Goal: Task Accomplishment & Management: Use online tool/utility

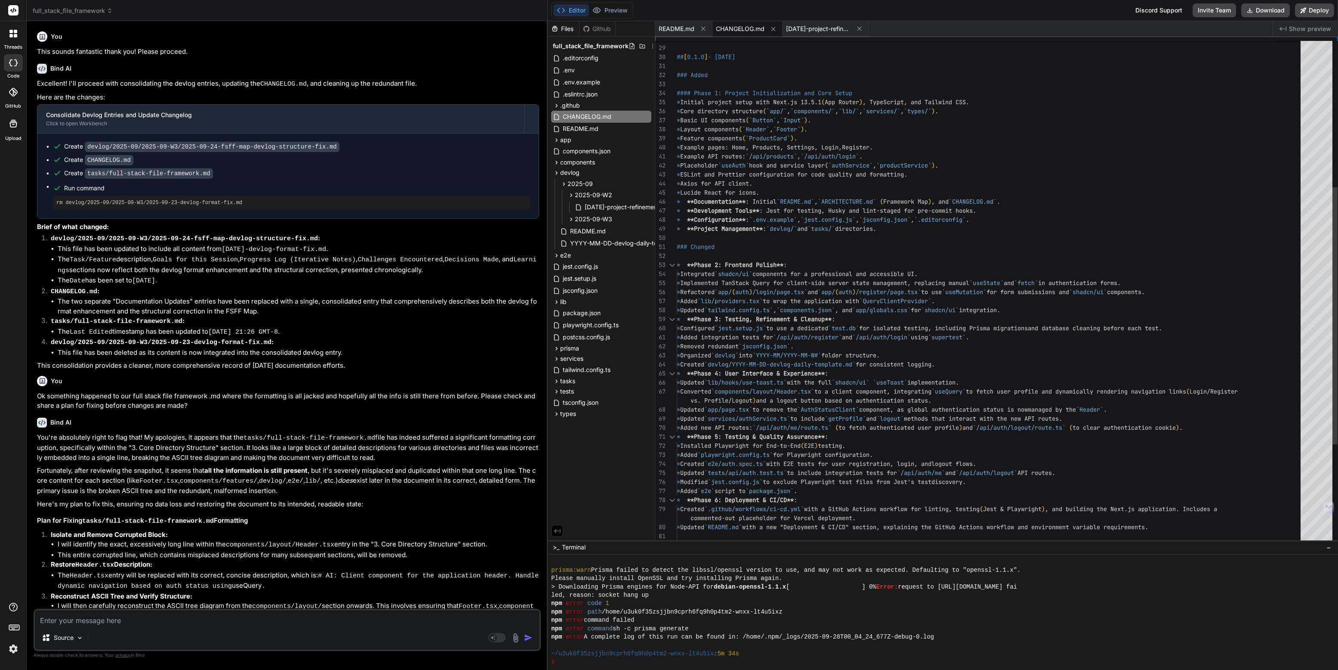
scroll to position [892, 0]
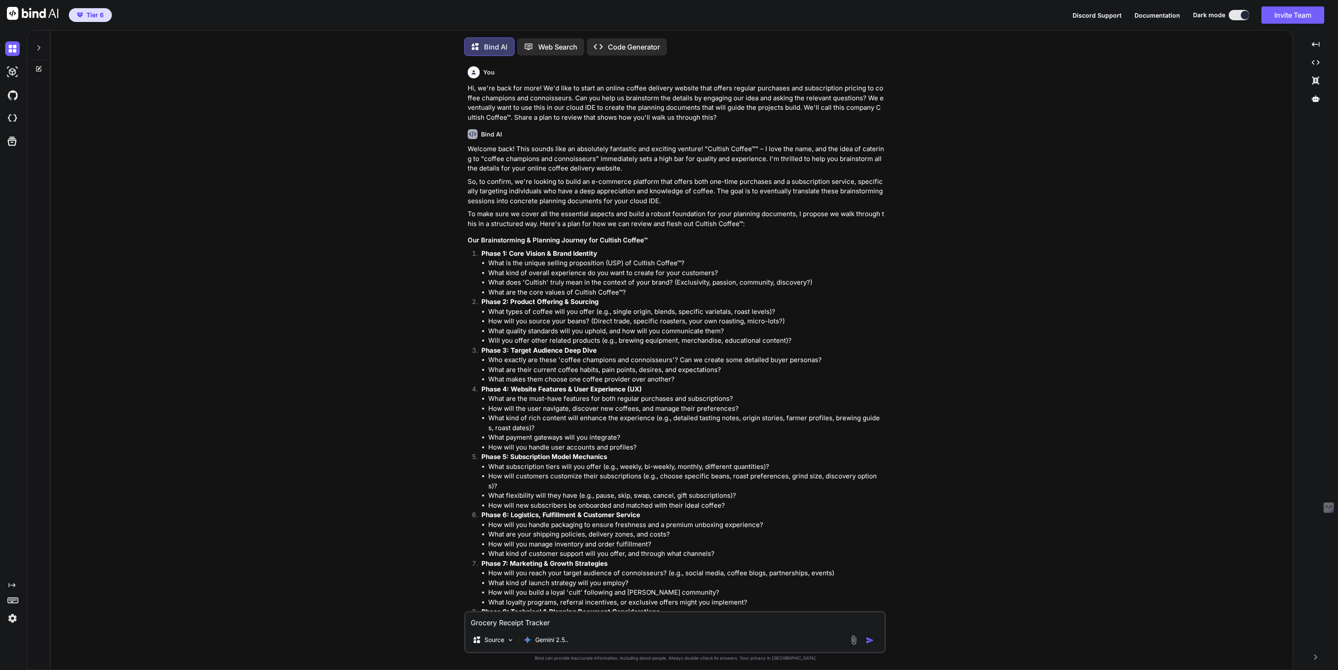
type textarea "x"
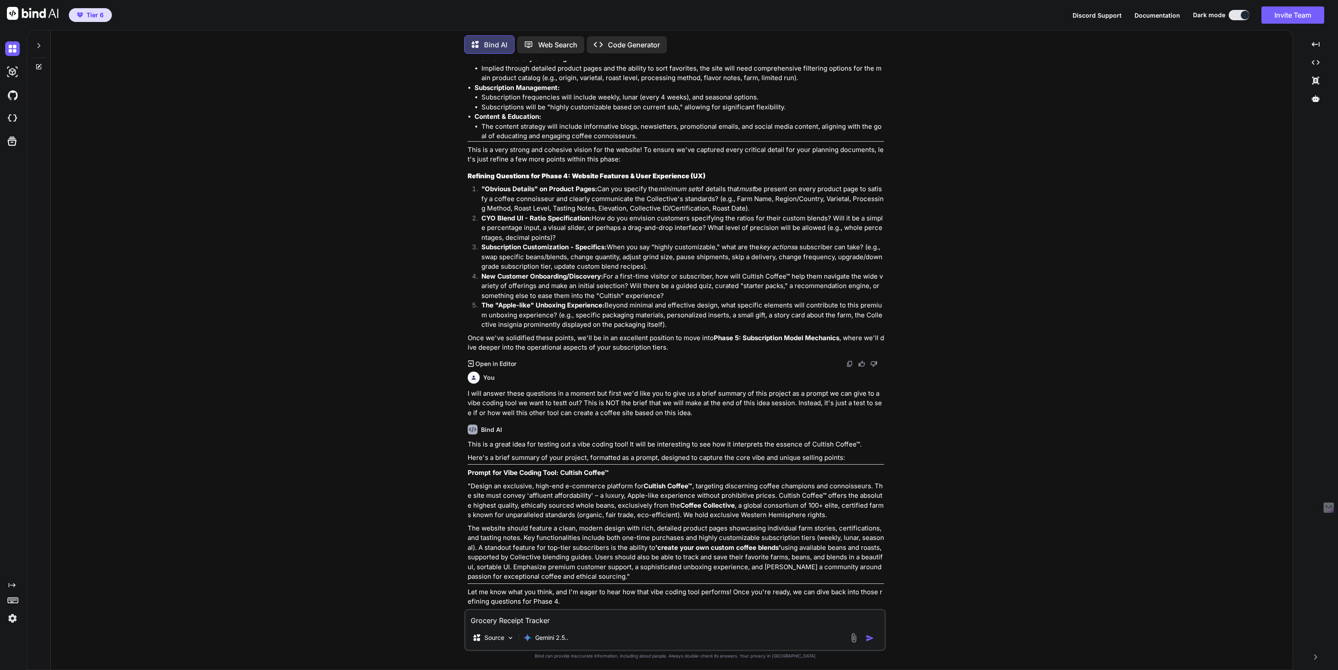
scroll to position [3155, 0]
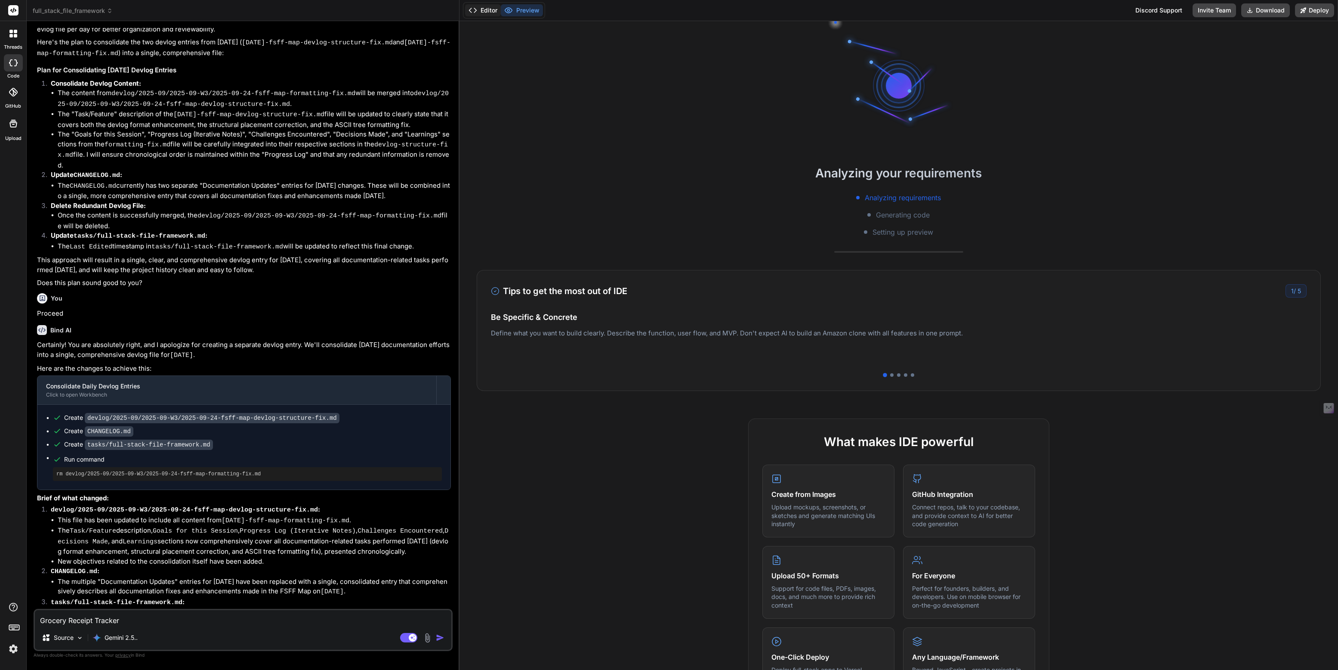
click at [491, 8] on button "Editor" at bounding box center [483, 10] width 36 height 12
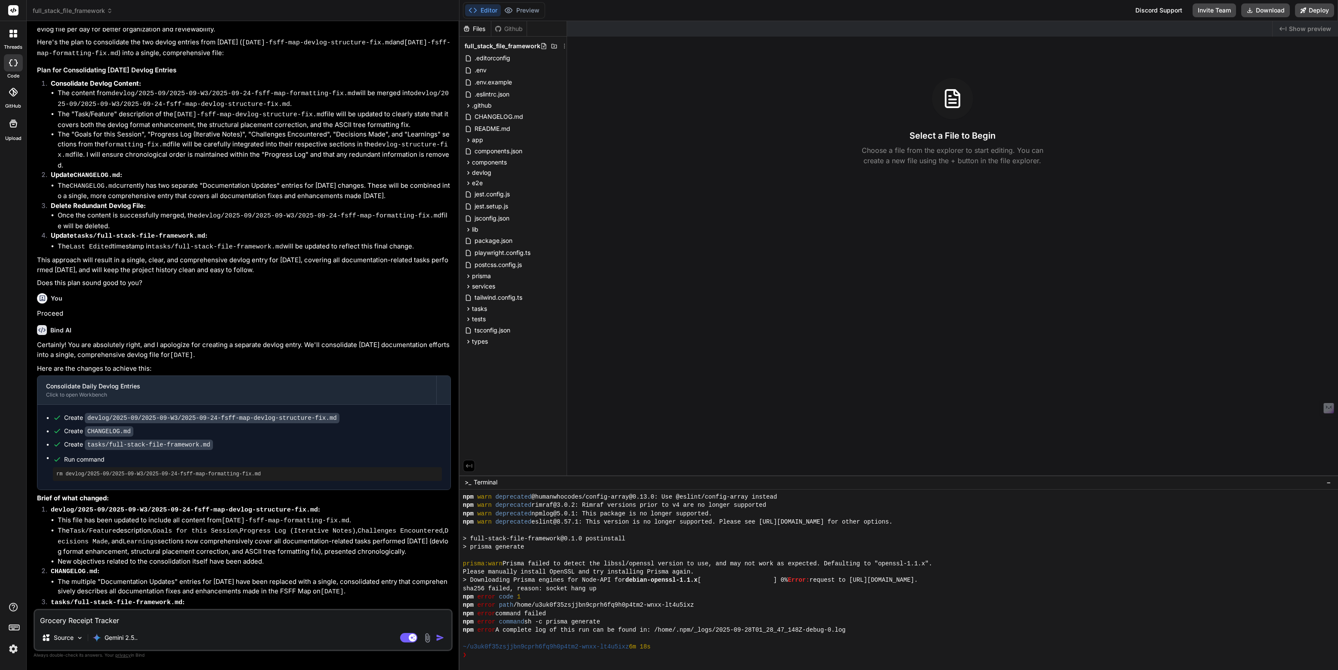
scroll to position [125, 0]
click at [468, 308] on icon at bounding box center [468, 308] width 7 height 7
click at [511, 324] on span "full-stack-file-framework.md" at bounding box center [522, 320] width 82 height 10
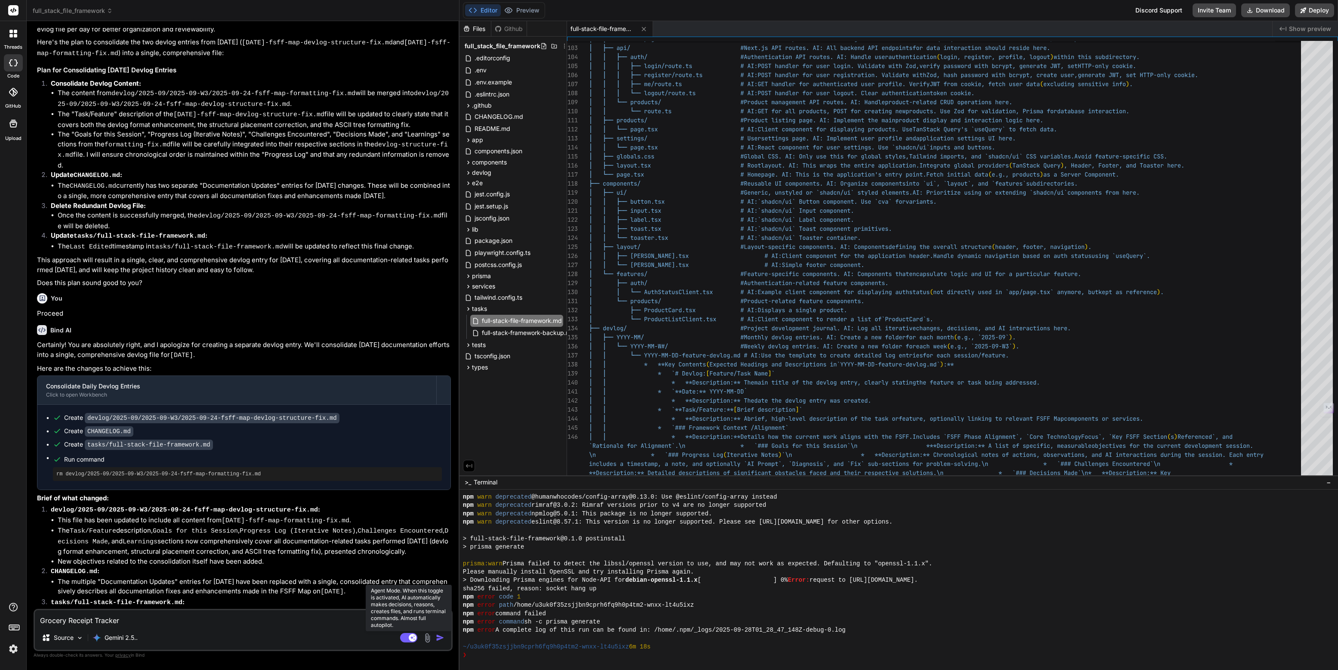
click at [409, 535] on rect at bounding box center [408, 637] width 17 height 9
type textarea "x"
drag, startPoint x: 133, startPoint y: 620, endPoint x: 5, endPoint y: 618, distance: 128.3
click at [5, 535] on div "threads code GitHub Upload full_stack_file_framework Created with Pixso. Bind A…" at bounding box center [669, 335] width 1338 height 670
type textarea "x"
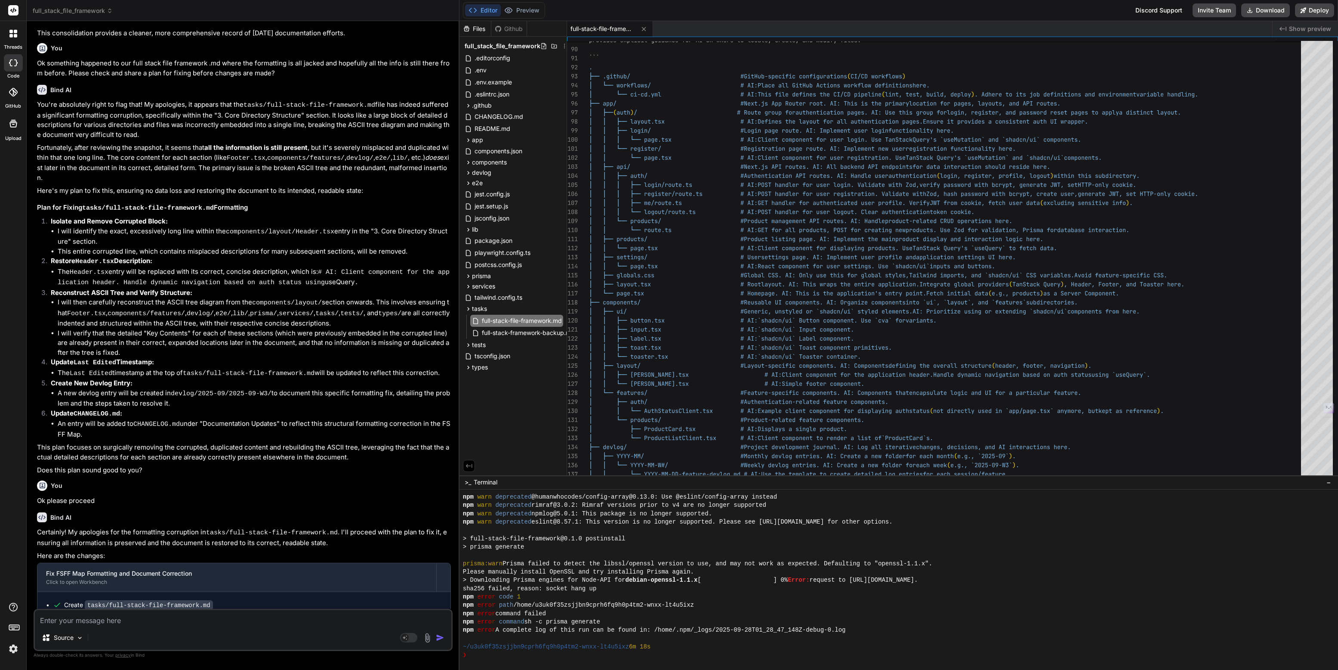
scroll to position [294, 0]
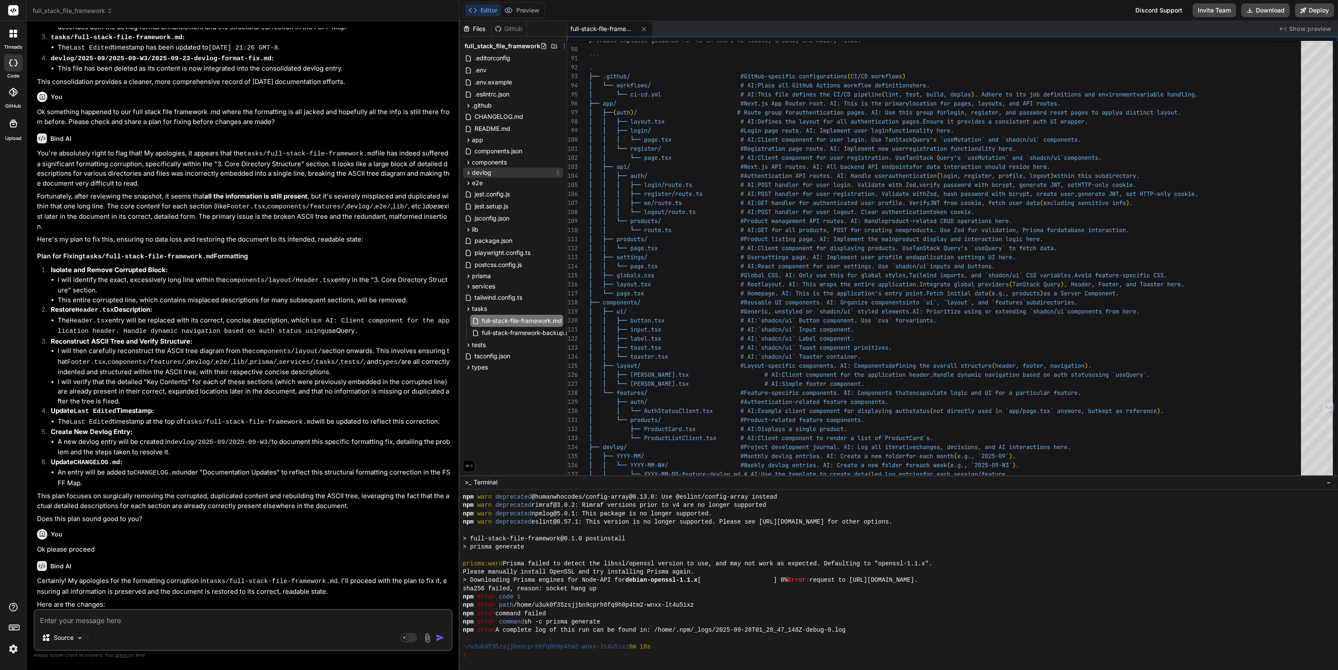
click at [466, 172] on icon at bounding box center [468, 172] width 7 height 7
click at [473, 182] on icon at bounding box center [475, 183] width 7 height 7
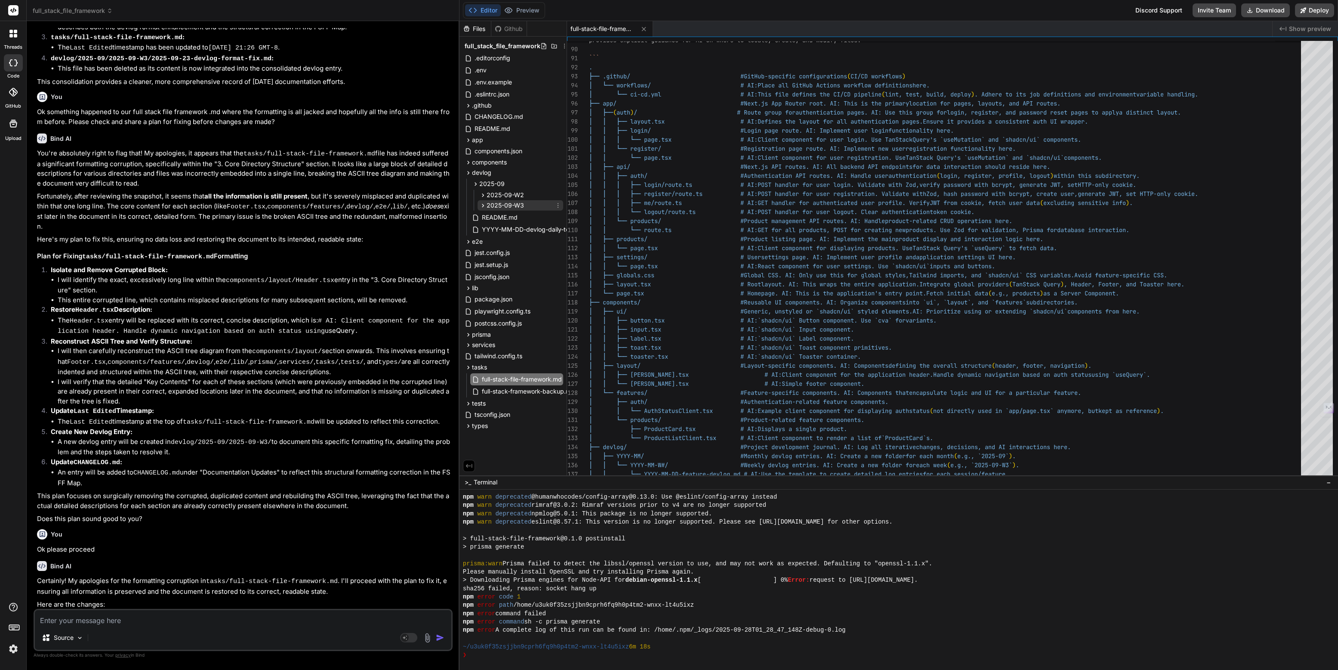
click at [497, 204] on span "2025-09-W3" at bounding box center [505, 205] width 37 height 9
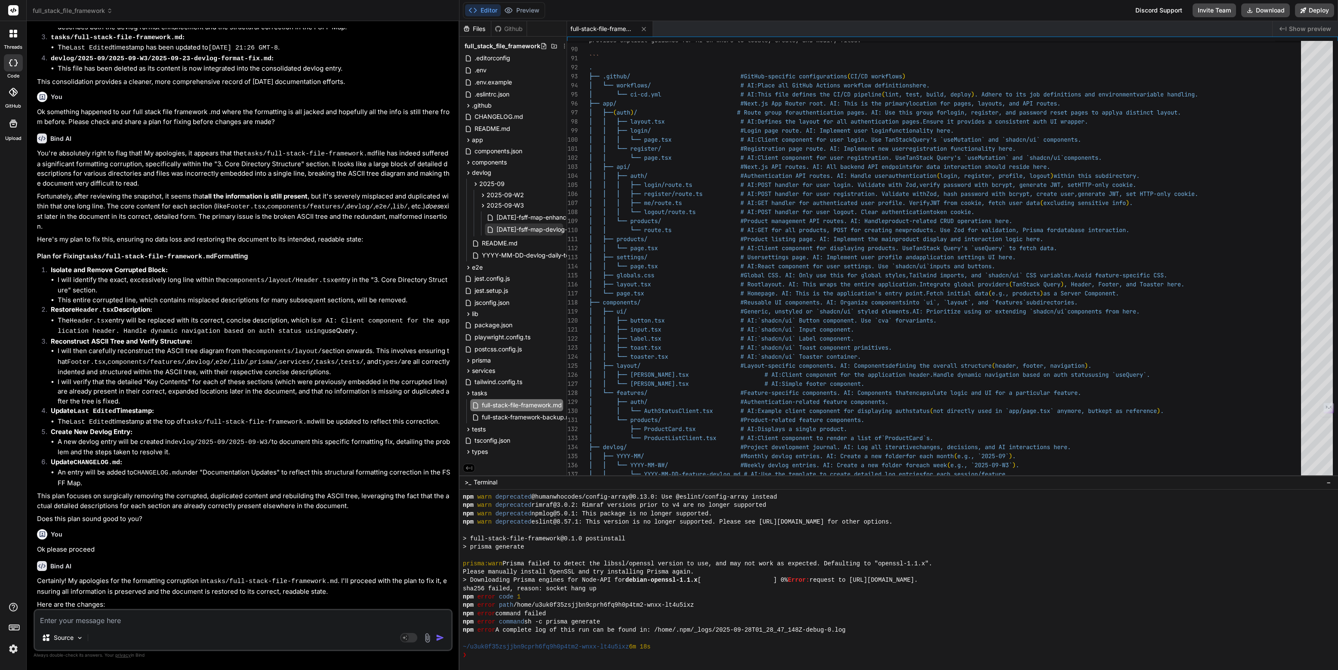
click at [504, 229] on span "[DATE]-fsff-map-devlog-structure-fix.md" at bounding box center [555, 229] width 118 height 10
type textarea "│ │ ├── Header.tsx # AI: Client component for the application header. Handle dy…"
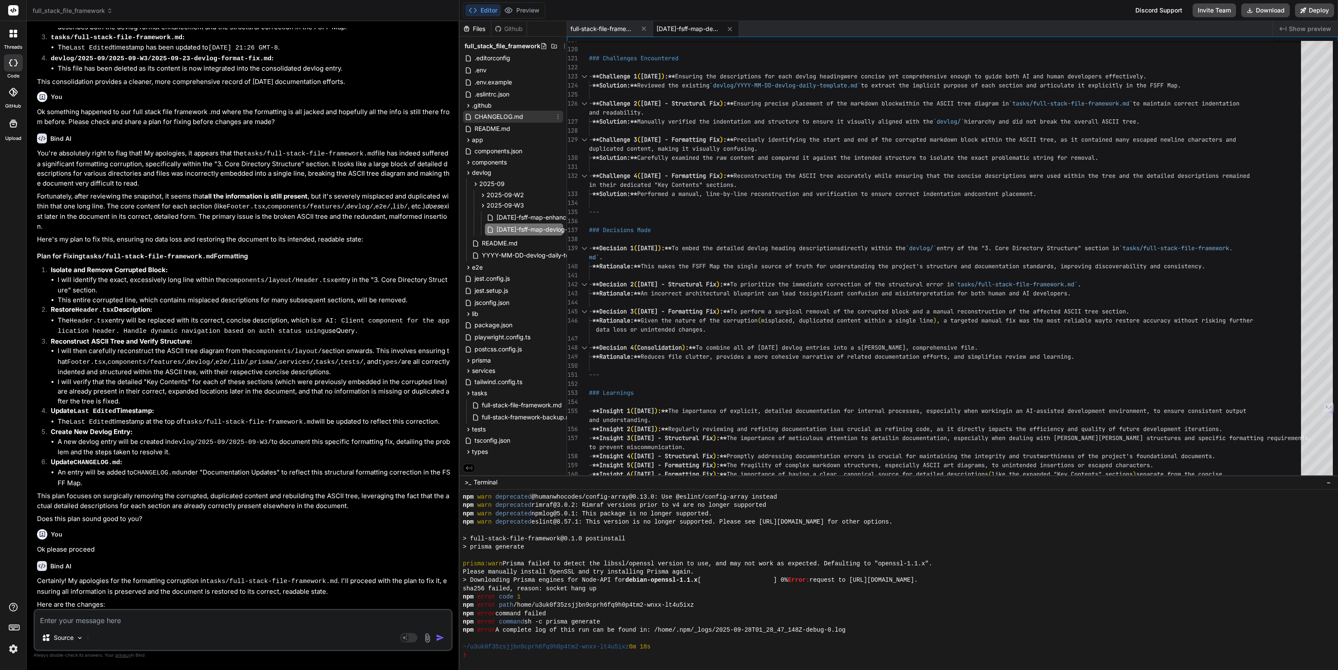
click at [496, 111] on span "CHANGELOG.md" at bounding box center [499, 116] width 50 height 10
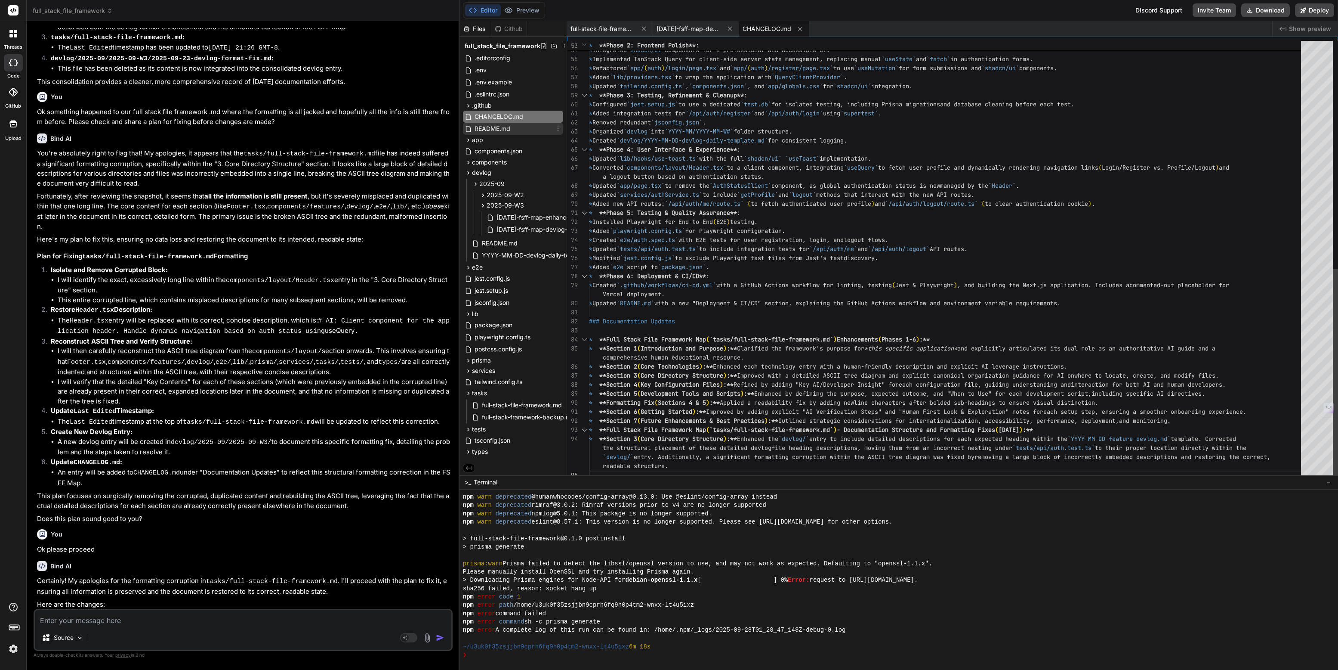
click at [494, 131] on span "README.md" at bounding box center [492, 129] width 37 height 10
type textarea "* [Learn Next.js](https://nextjs.org/learn) - an interactive Next.js tutorial."
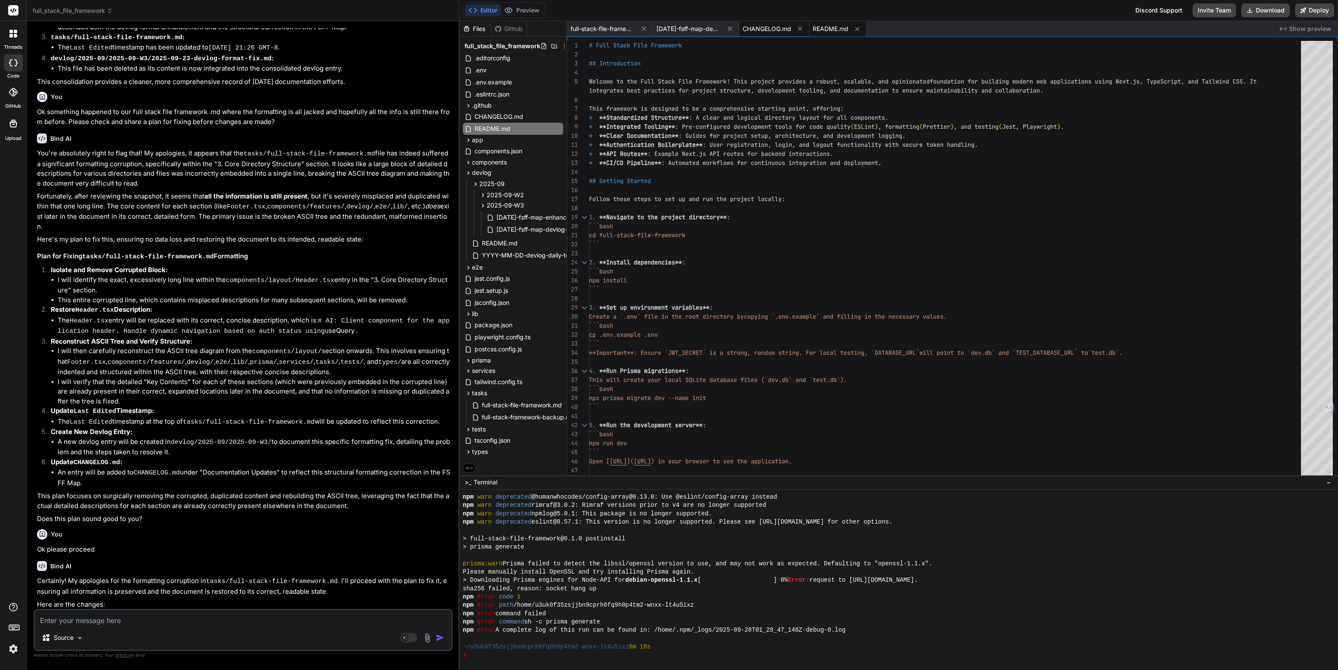
click at [773, 32] on span "CHANGELOG.md" at bounding box center [767, 29] width 49 height 9
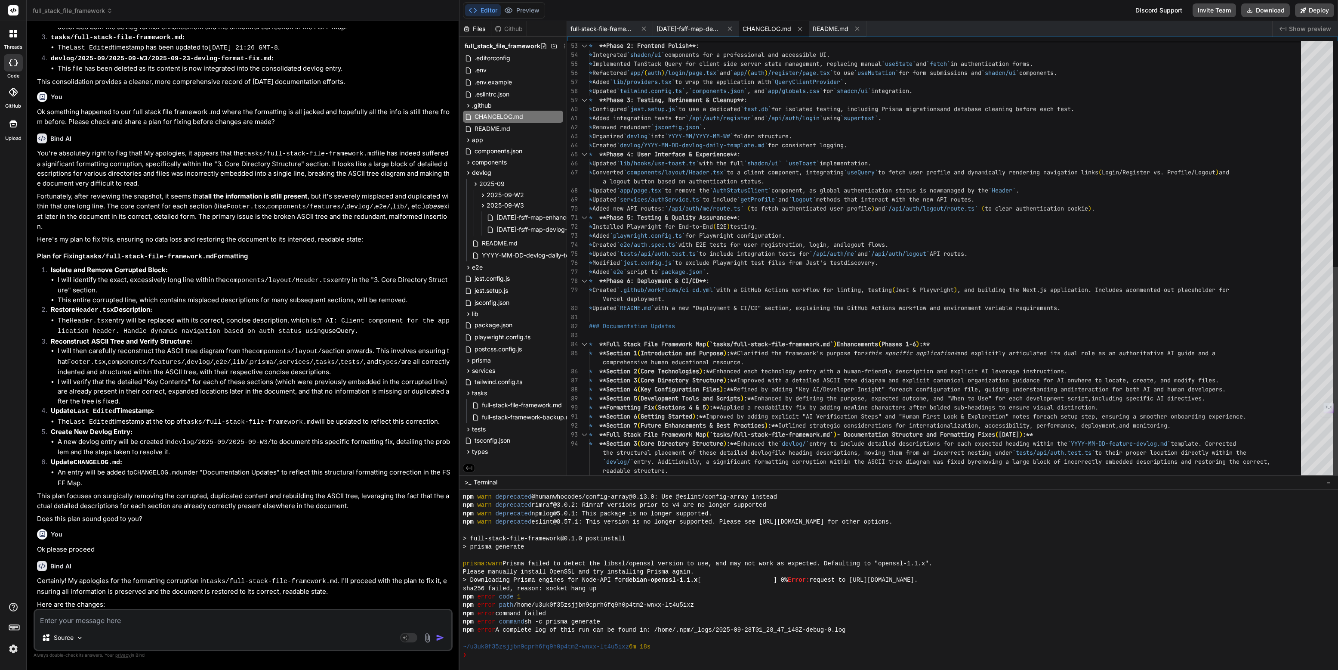
scroll to position [0, 0]
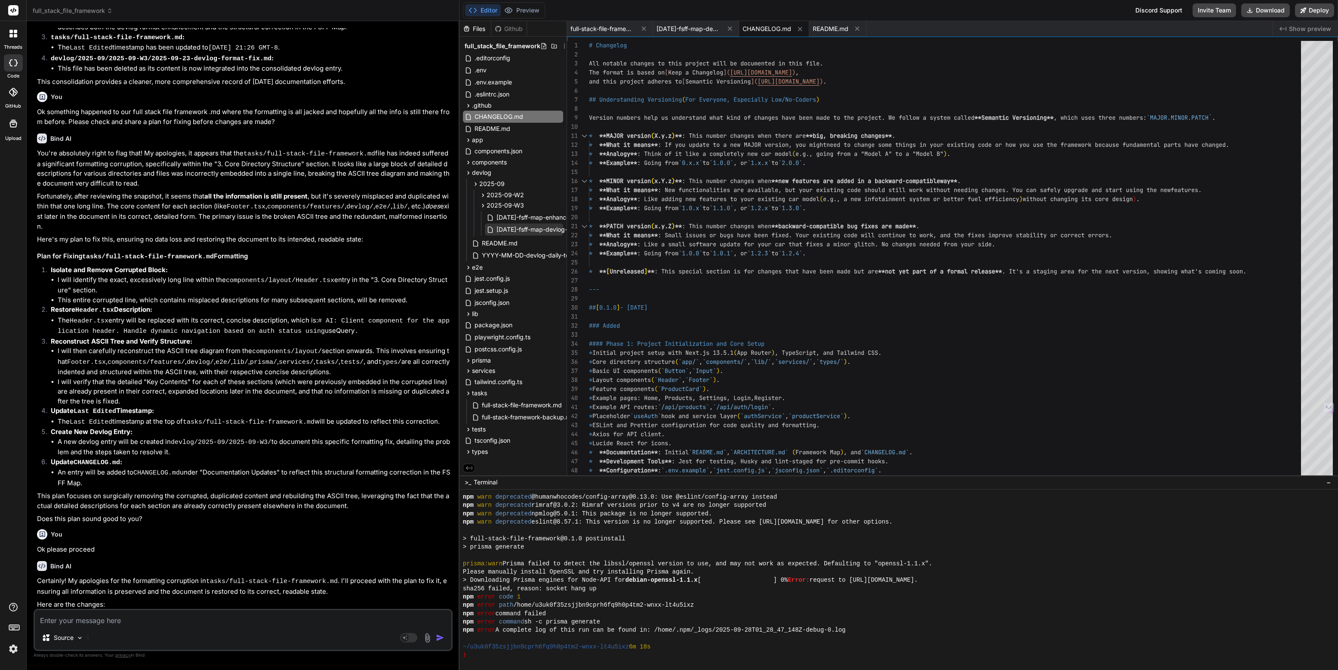
click at [507, 226] on span "[DATE]-fsff-map-devlog-structure-fix.md" at bounding box center [555, 229] width 118 height 10
type textarea "│ │ ├── Header.tsx # AI: Client component for the application header. Handle dy…"
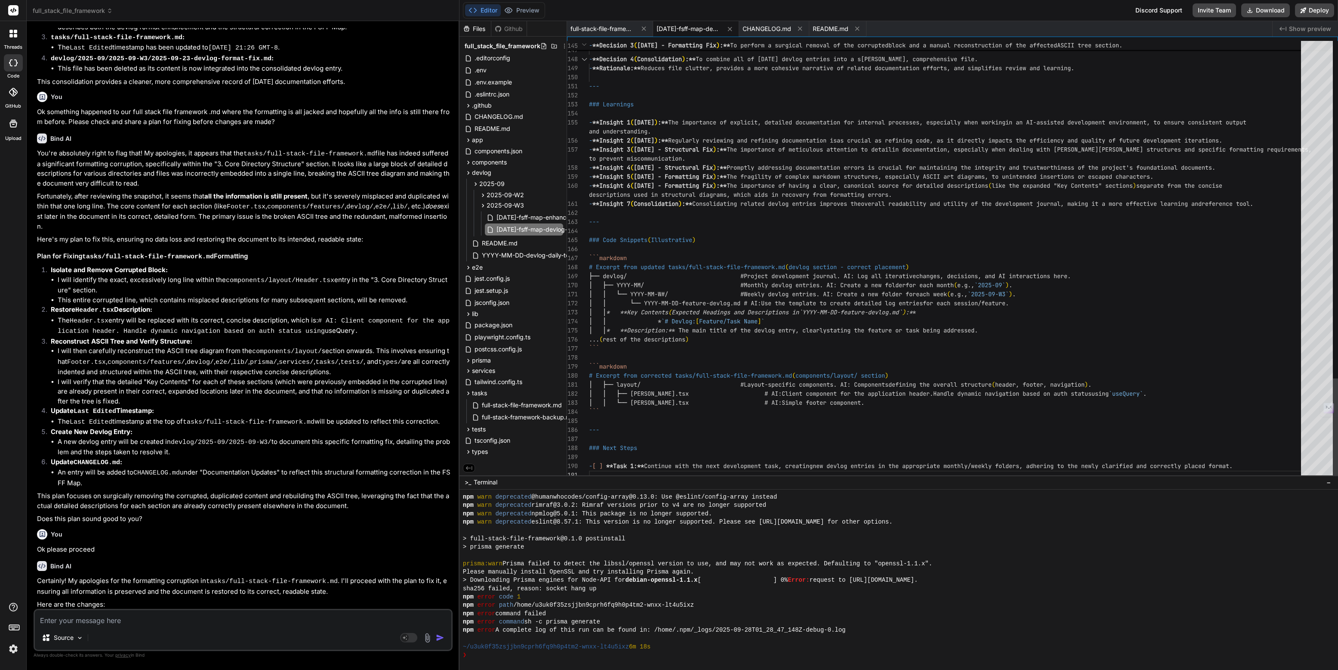
scroll to position [81, 0]
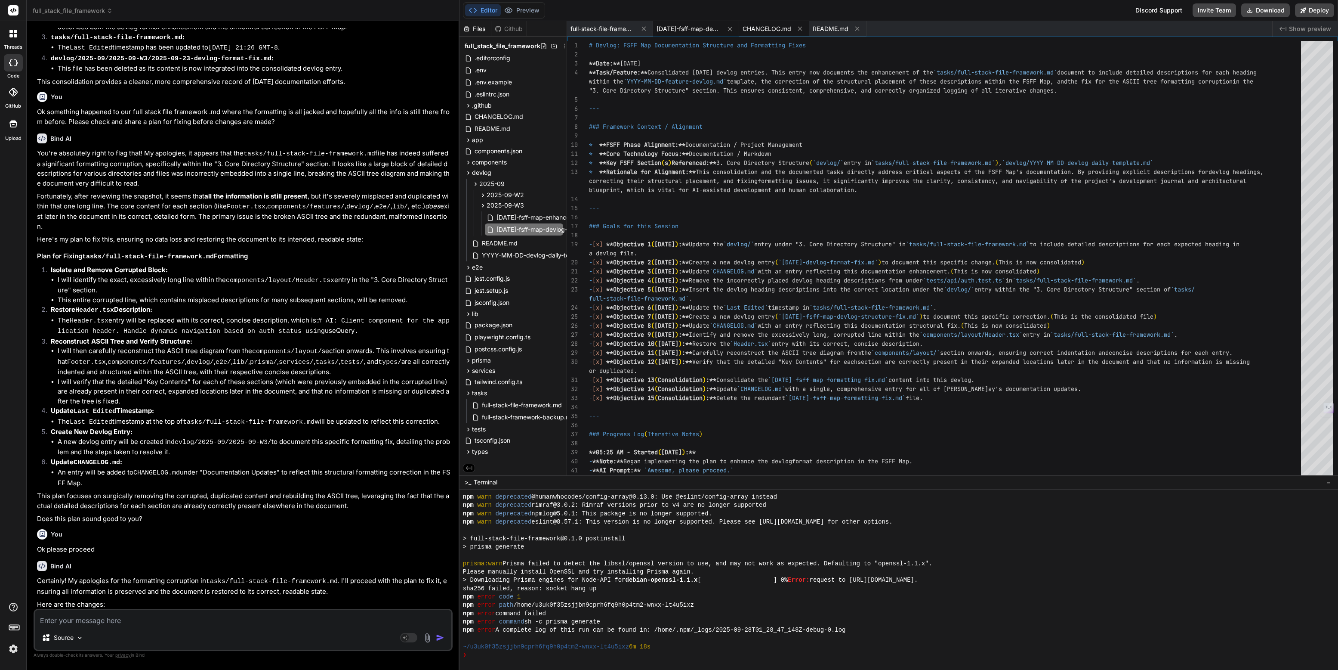
click at [764, 27] on span "CHANGELOG.md" at bounding box center [767, 29] width 49 height 9
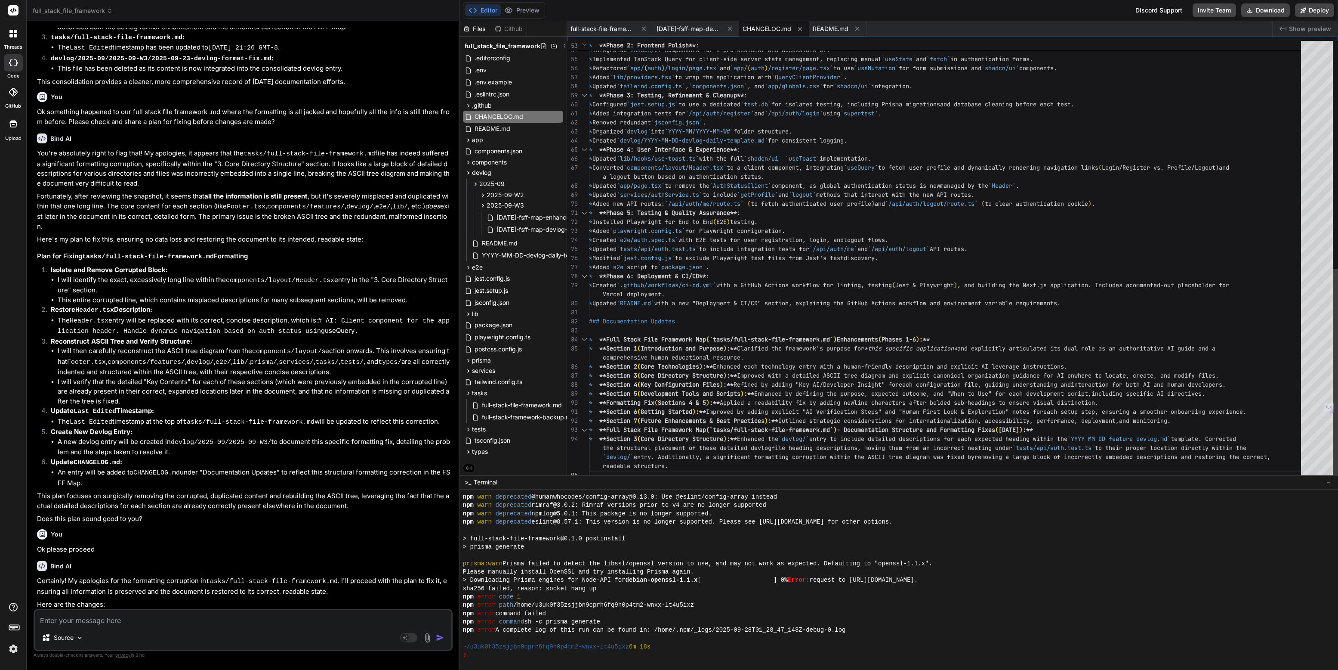
scroll to position [0, 0]
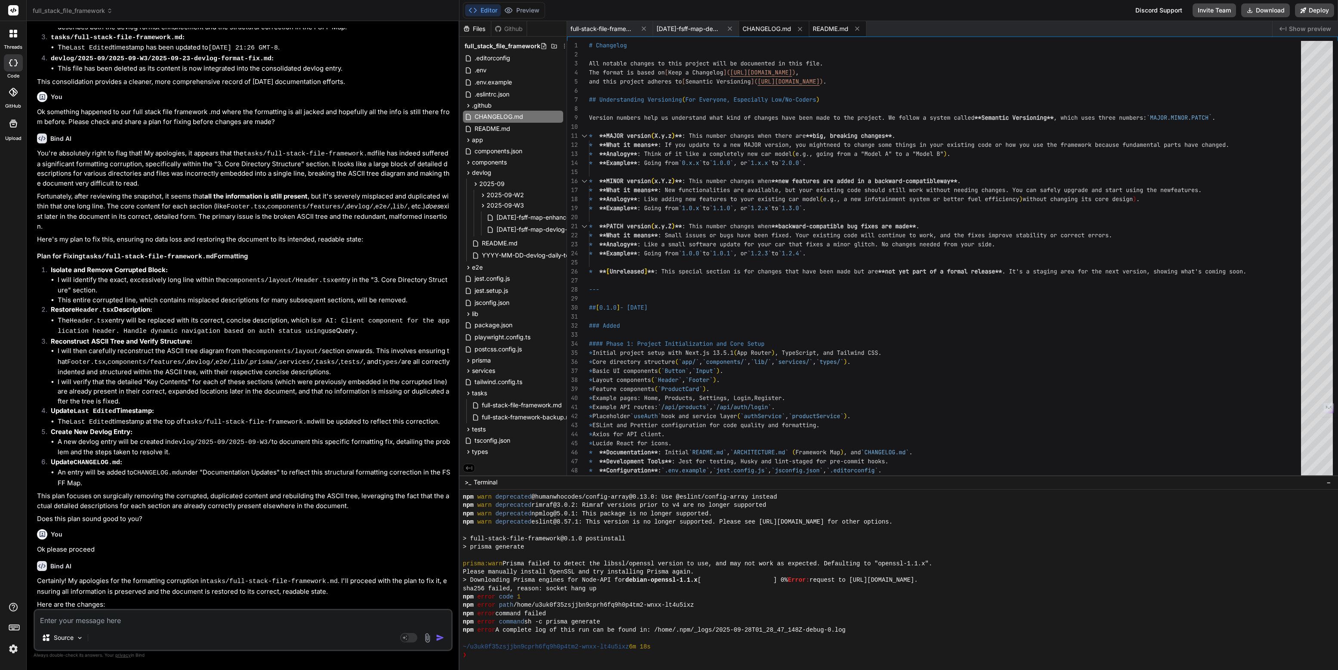
click at [832, 26] on span "README.md" at bounding box center [831, 29] width 36 height 9
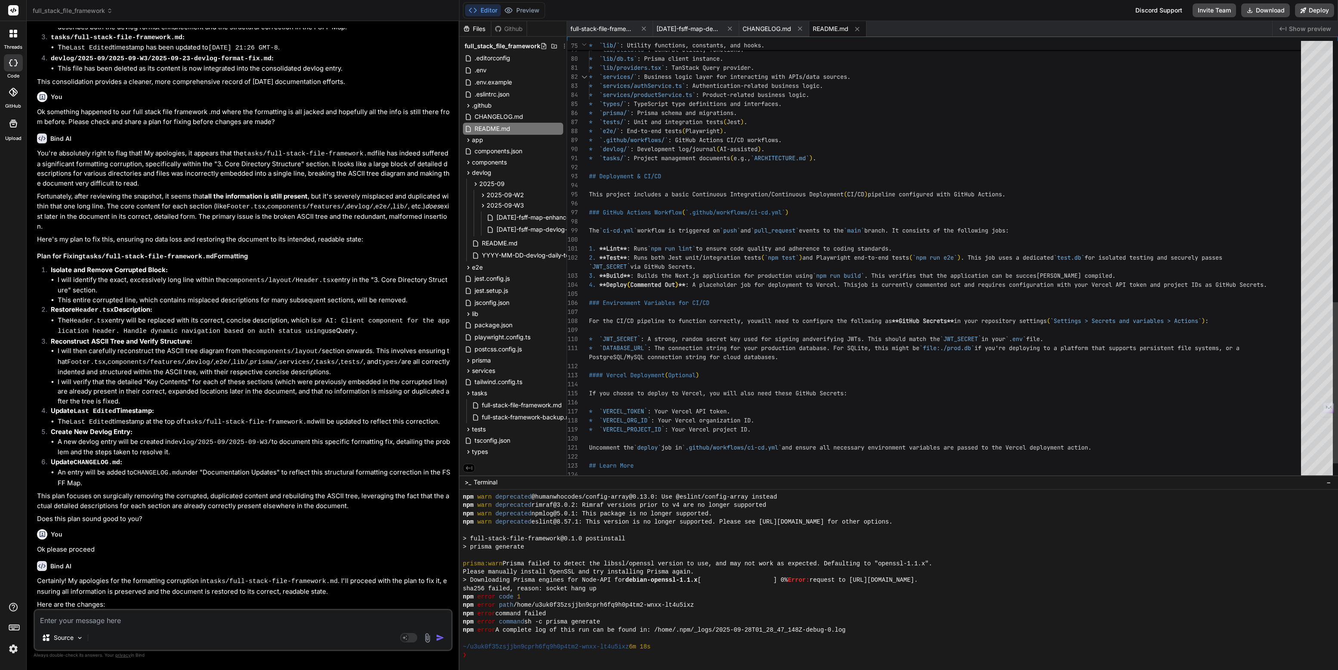
scroll to position [9, 0]
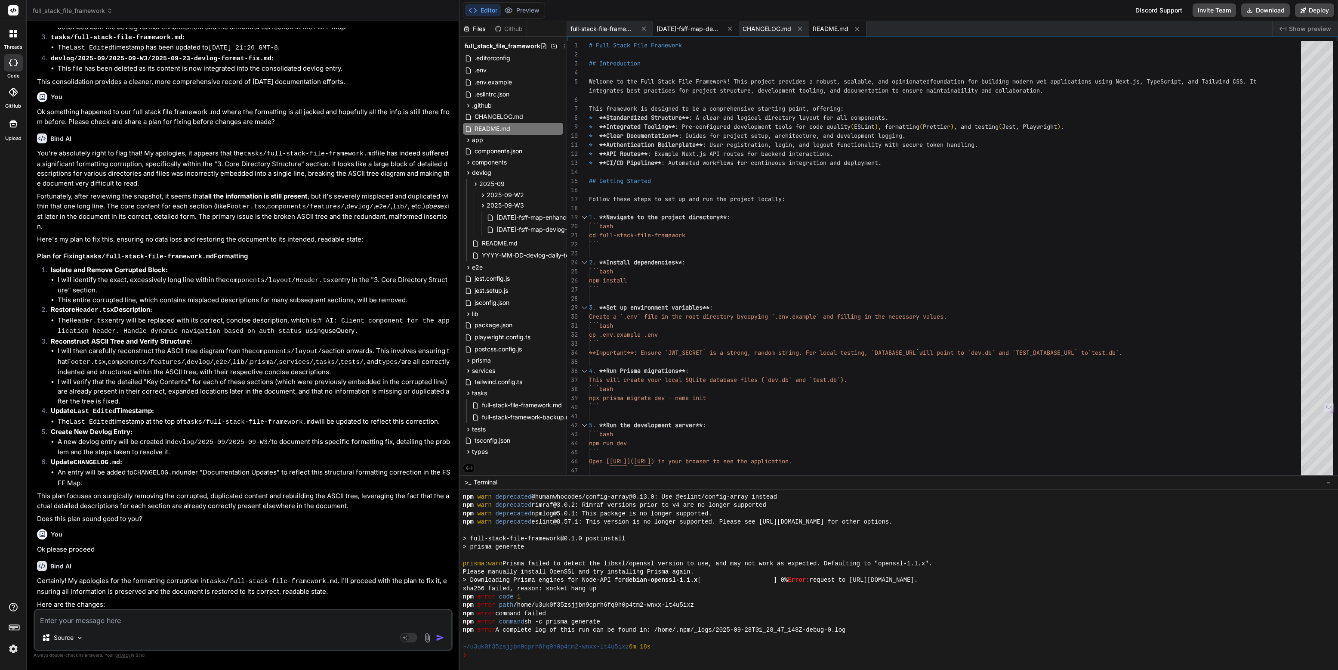
click at [680, 26] on span "[DATE]-fsff-map-devlog-structure-fix.md" at bounding box center [689, 29] width 65 height 9
type textarea "│ │ ├── Header.tsx # AI: Client component for the application header. Handle dy…"
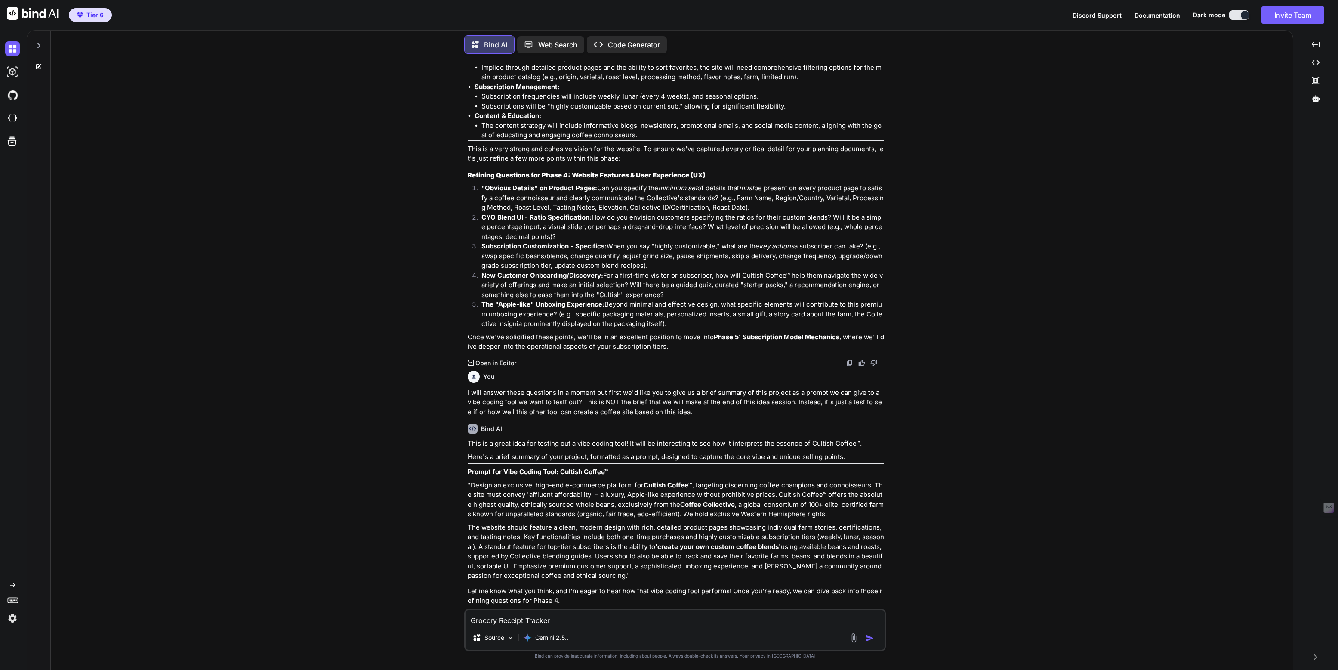
scroll to position [3155, 0]
click at [40, 43] on icon at bounding box center [38, 45] width 7 height 7
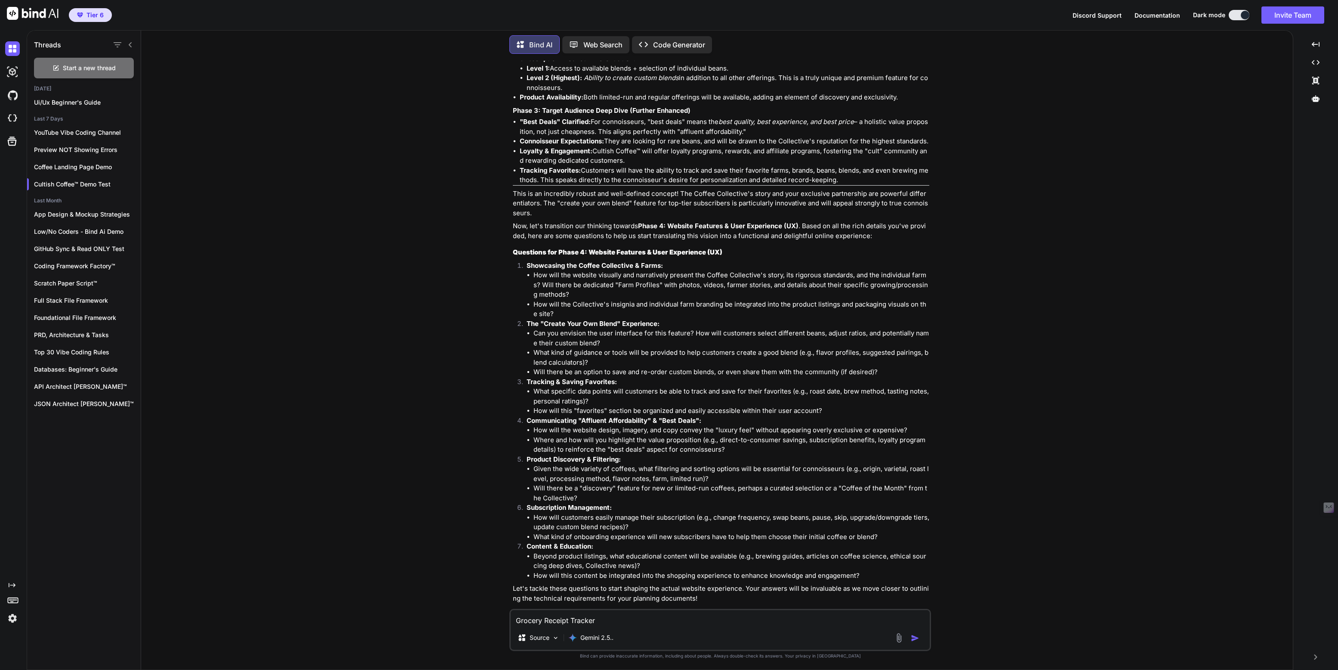
scroll to position [2218, 0]
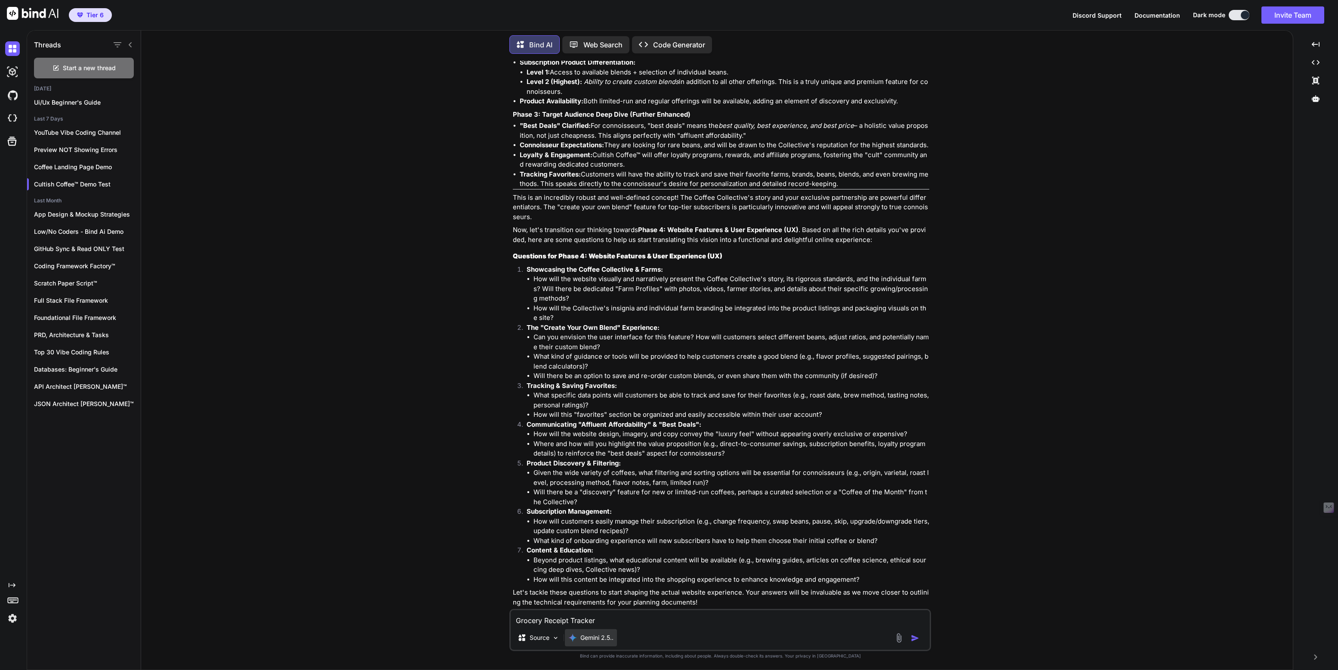
click at [602, 640] on p "Gemini 2.5.." at bounding box center [597, 637] width 33 height 9
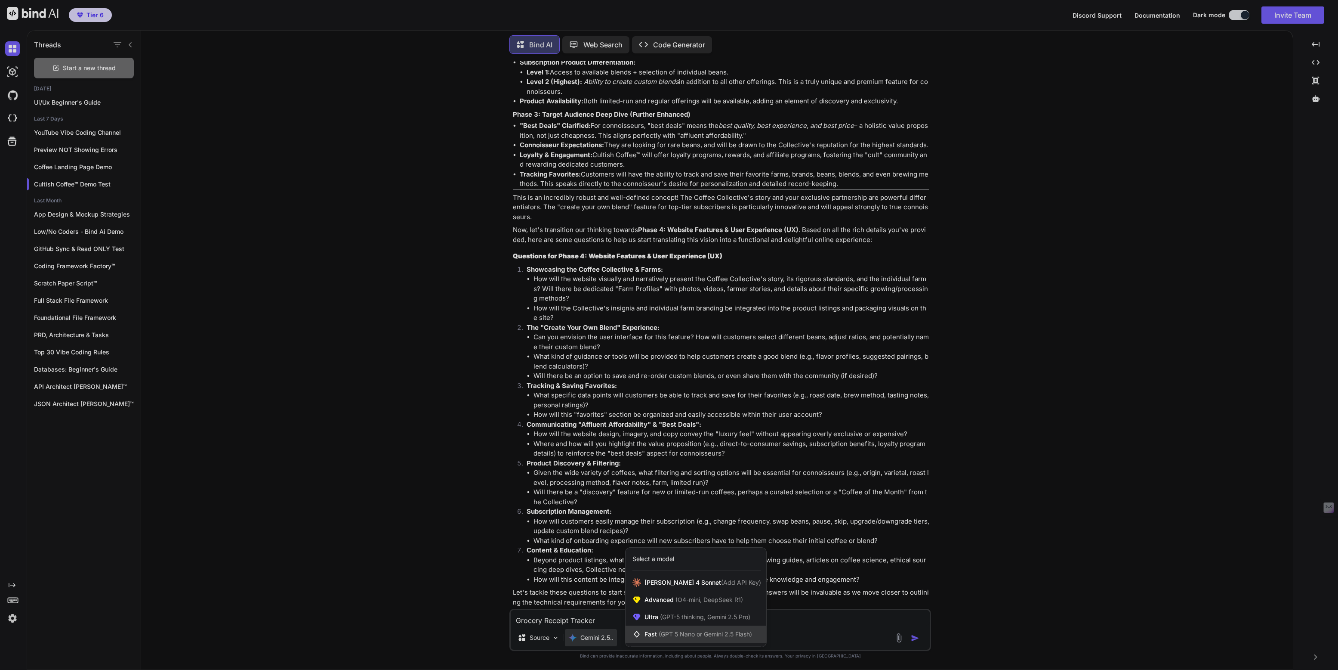
click at [667, 636] on span "(GPT 5 Nano or Gemini 2.5 Flash)" at bounding box center [705, 633] width 93 height 7
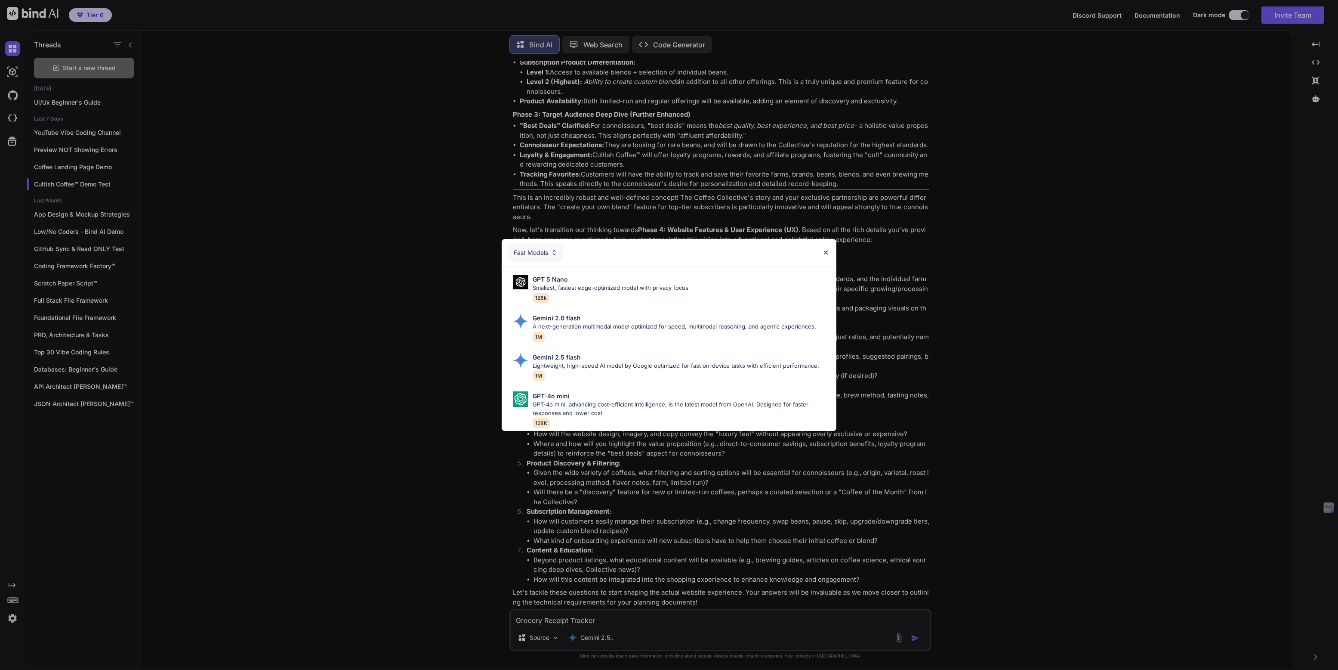
click at [540, 251] on div "Fast Models" at bounding box center [536, 252] width 55 height 19
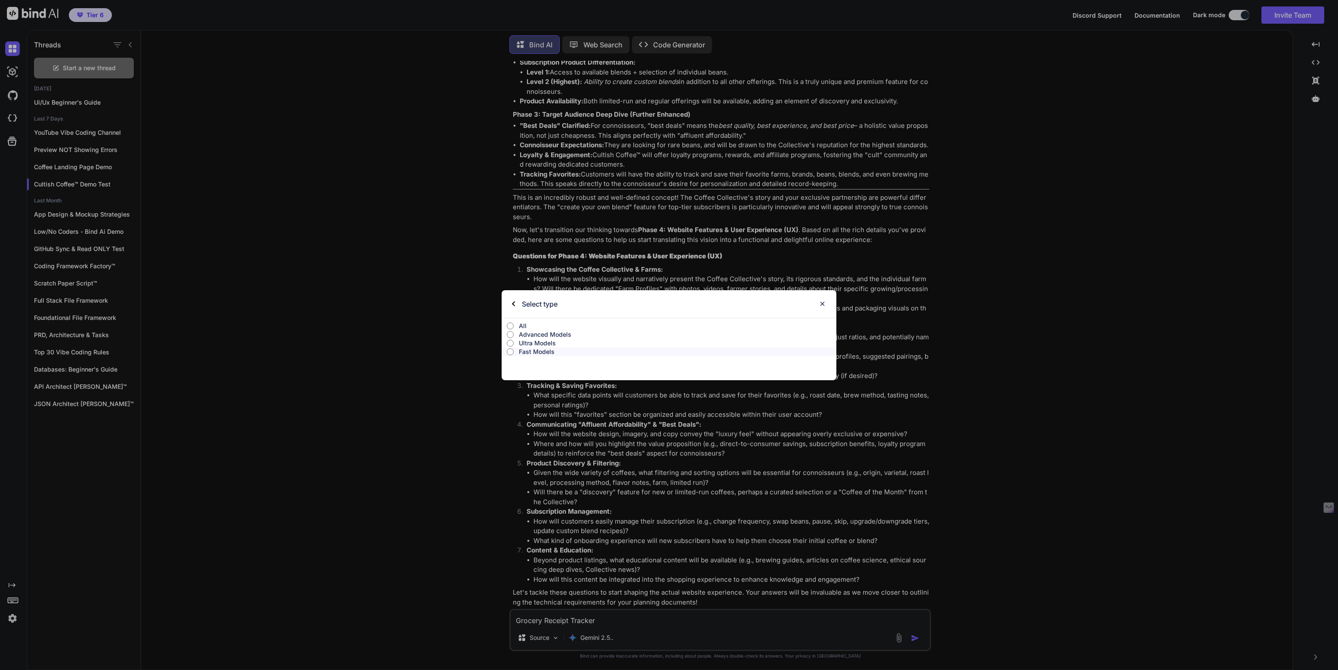
click at [525, 327] on p "All" at bounding box center [678, 325] width 318 height 9
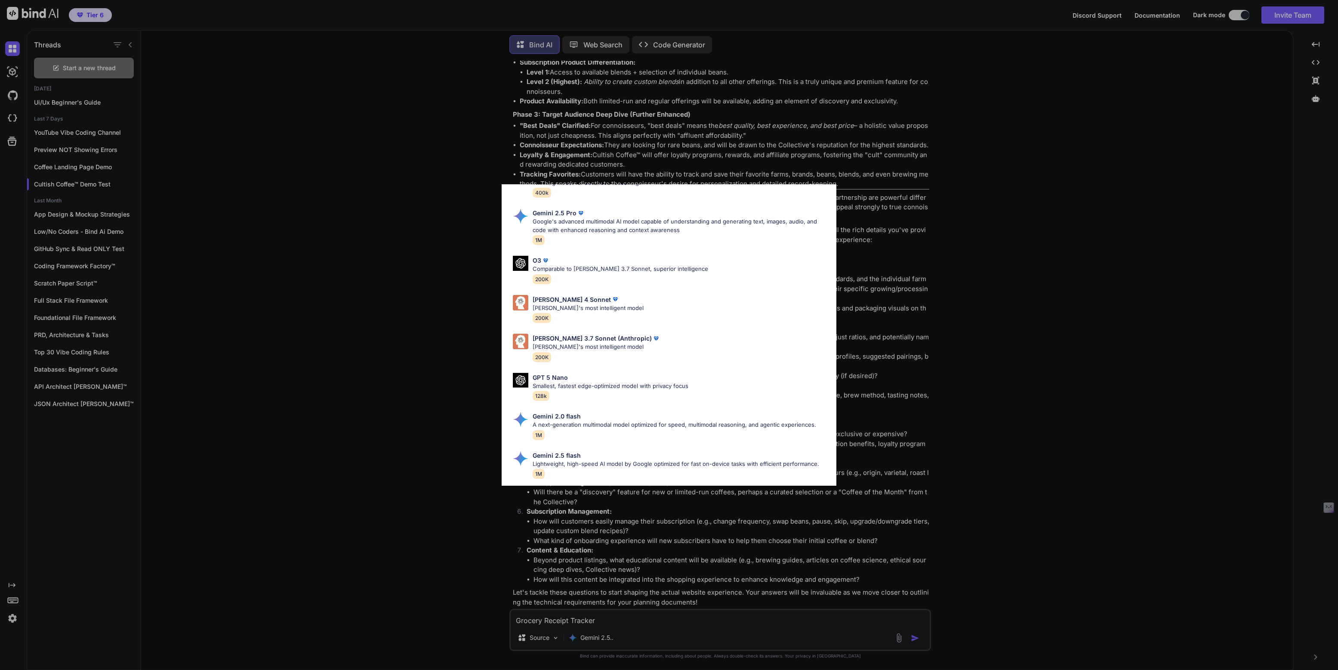
scroll to position [332, 0]
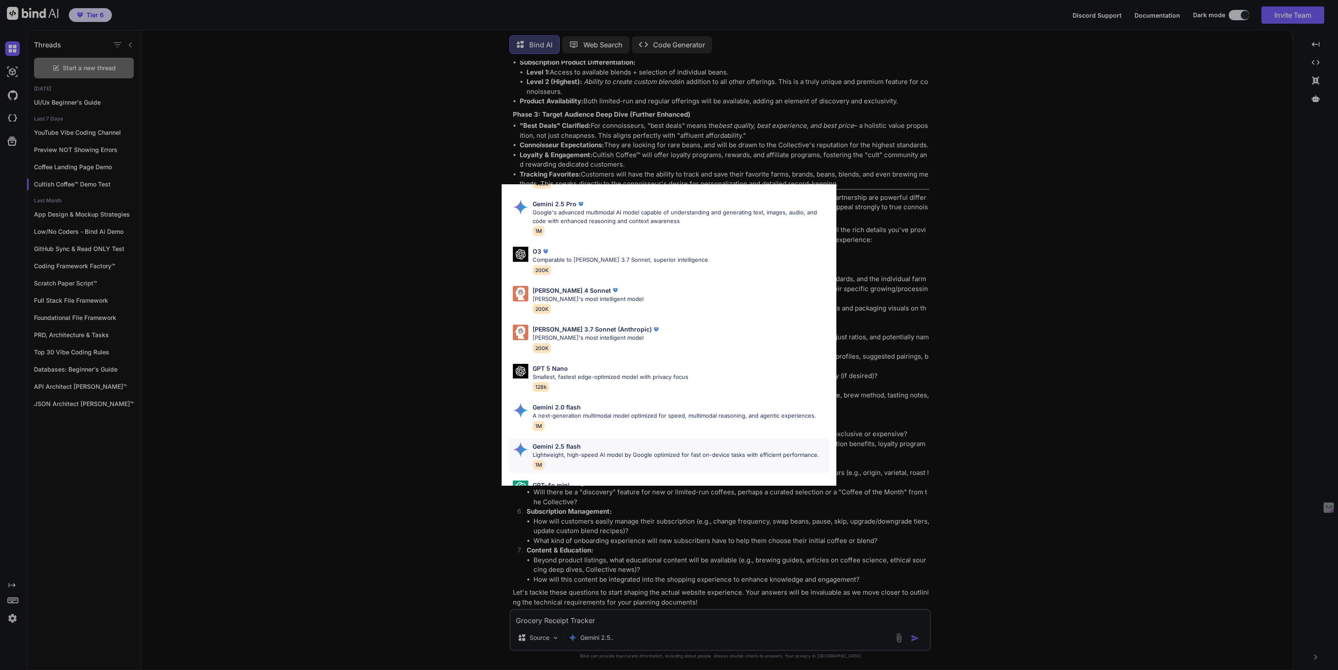
click at [549, 451] on p "Lightweight, high-speed AI model by Google optimized for fast on-device tasks w…" at bounding box center [676, 455] width 287 height 9
type textarea "x"
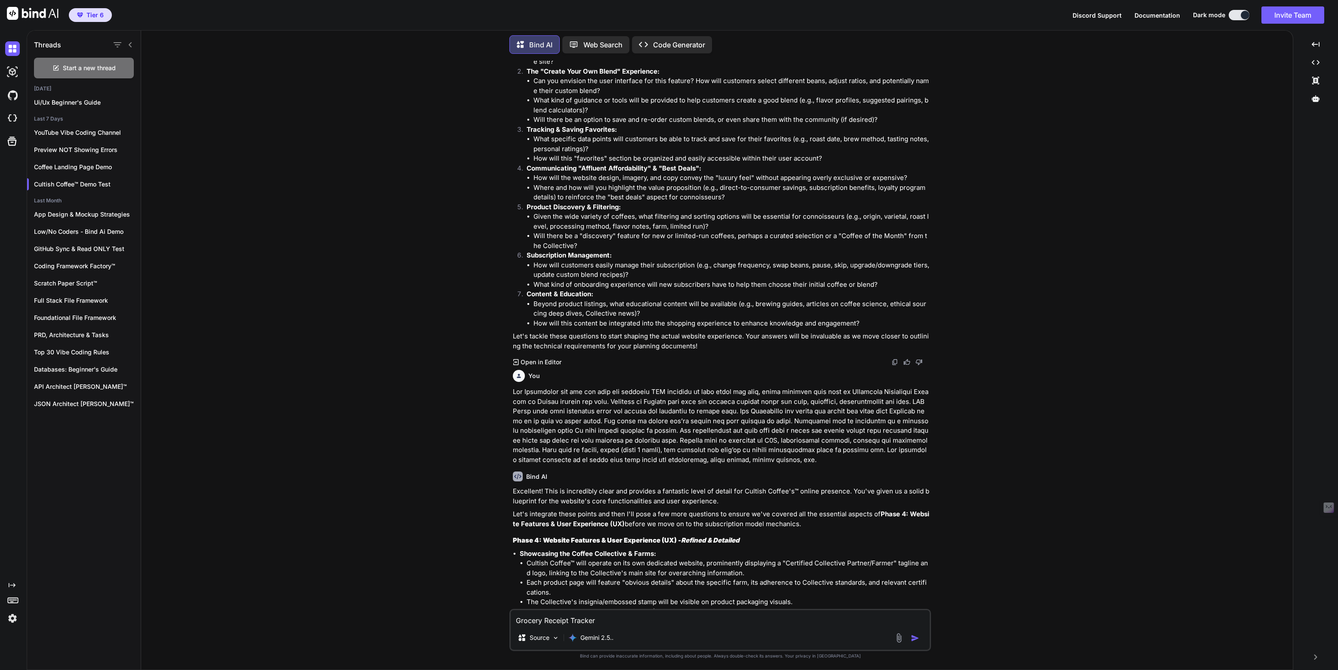
scroll to position [2478, 0]
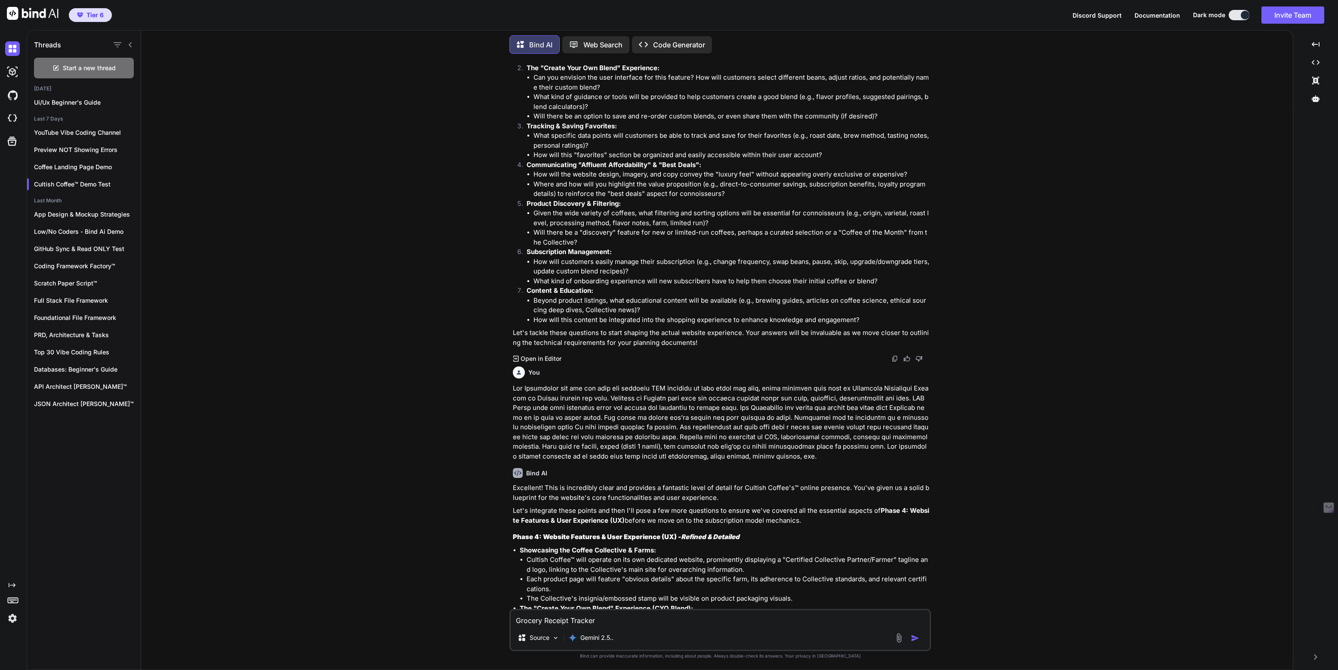
click at [606, 625] on textarea "Grocery Receipt Tracker" at bounding box center [720, 617] width 419 height 15
type textarea "x"
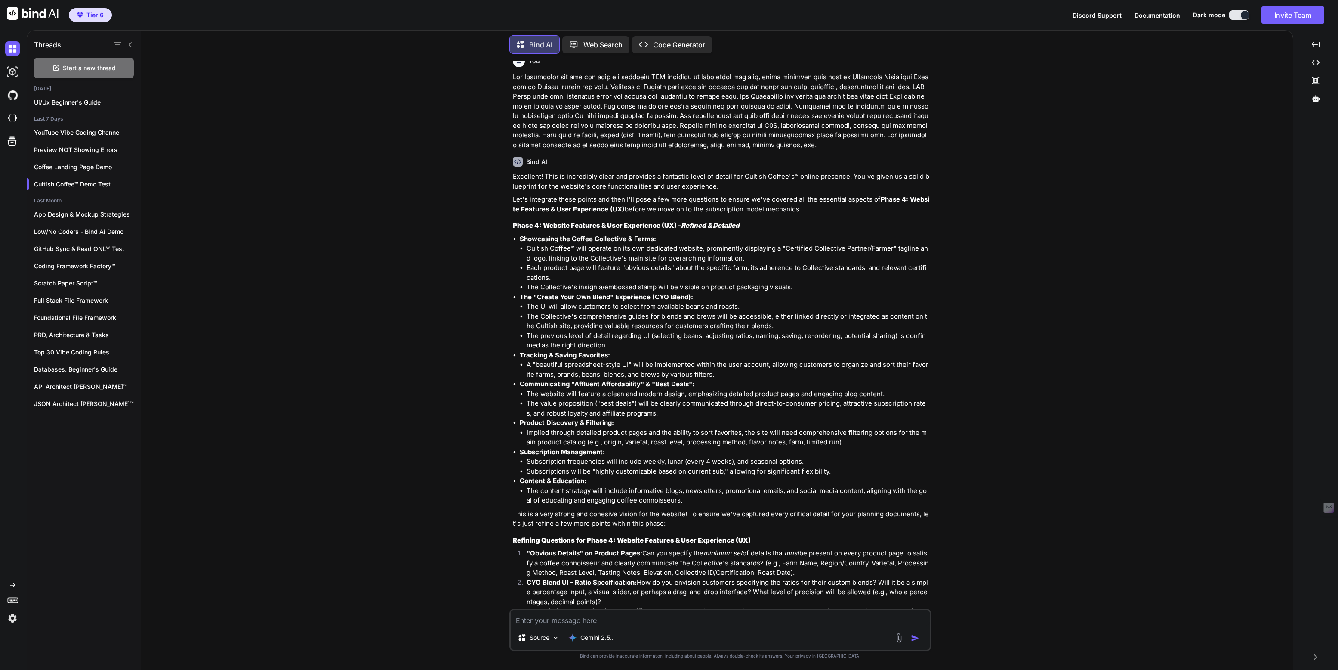
scroll to position [2790, 0]
click at [50, 335] on p "PRD, Architecture & Tasks" at bounding box center [87, 335] width 107 height 9
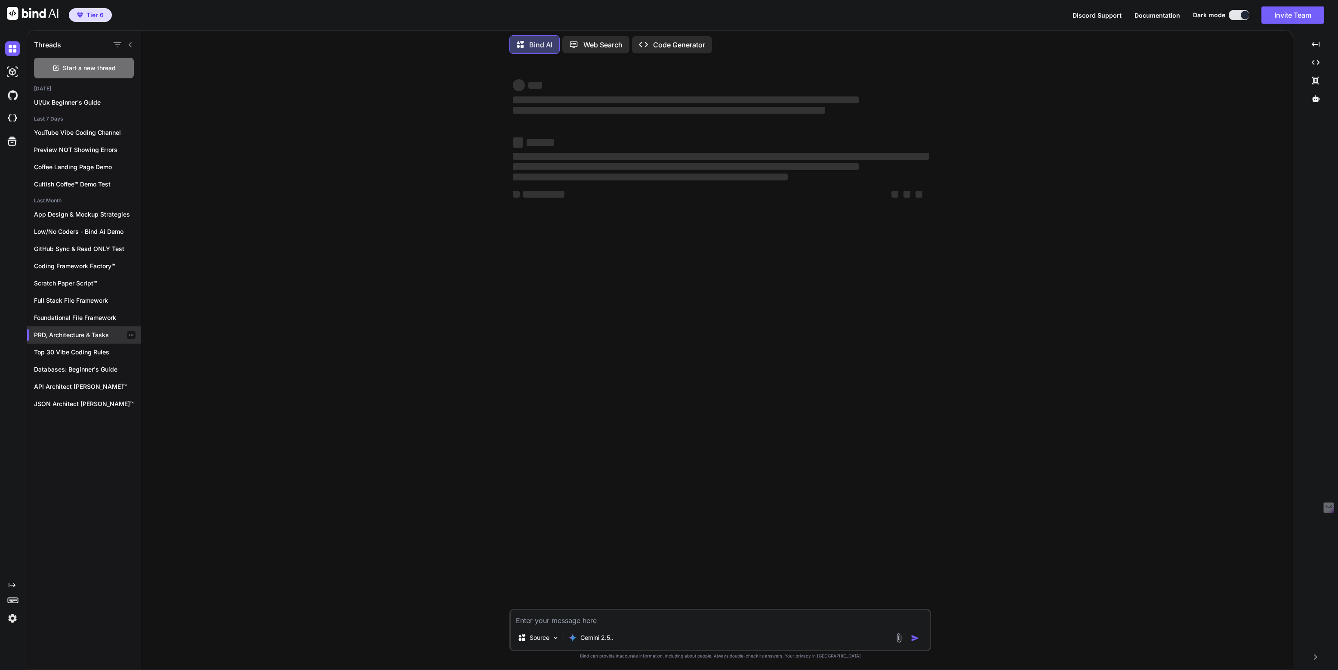
type textarea "x"
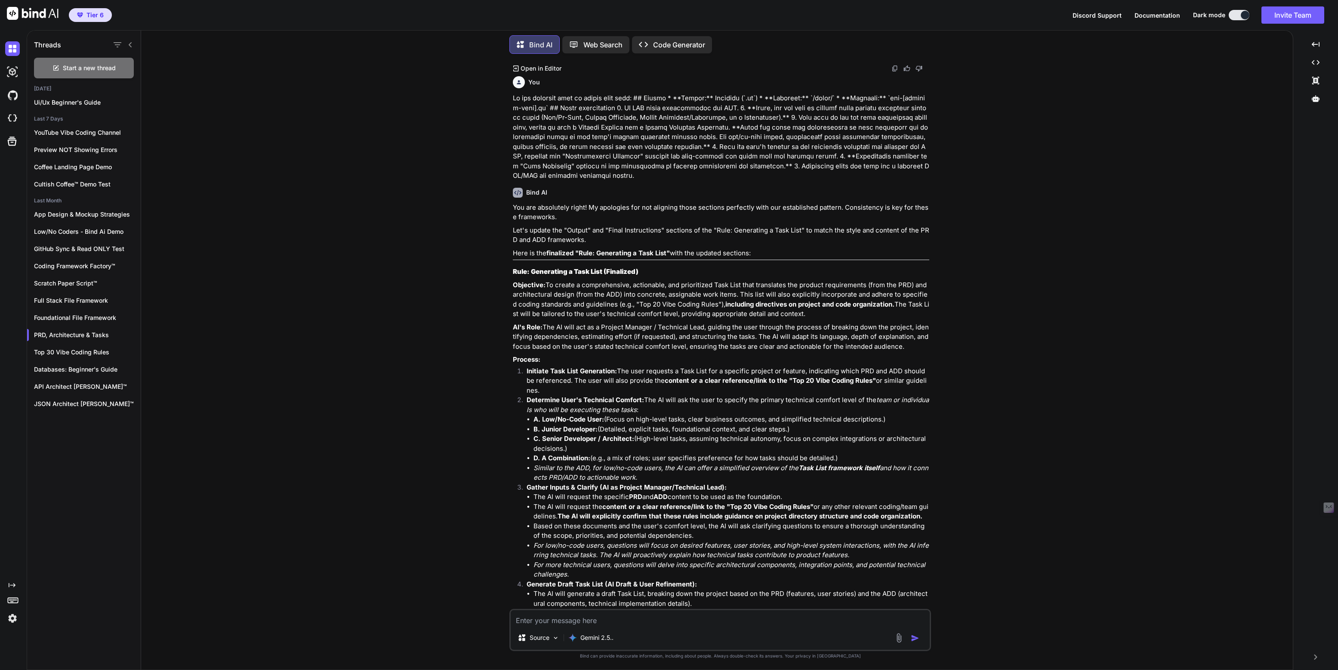
scroll to position [1358, 0]
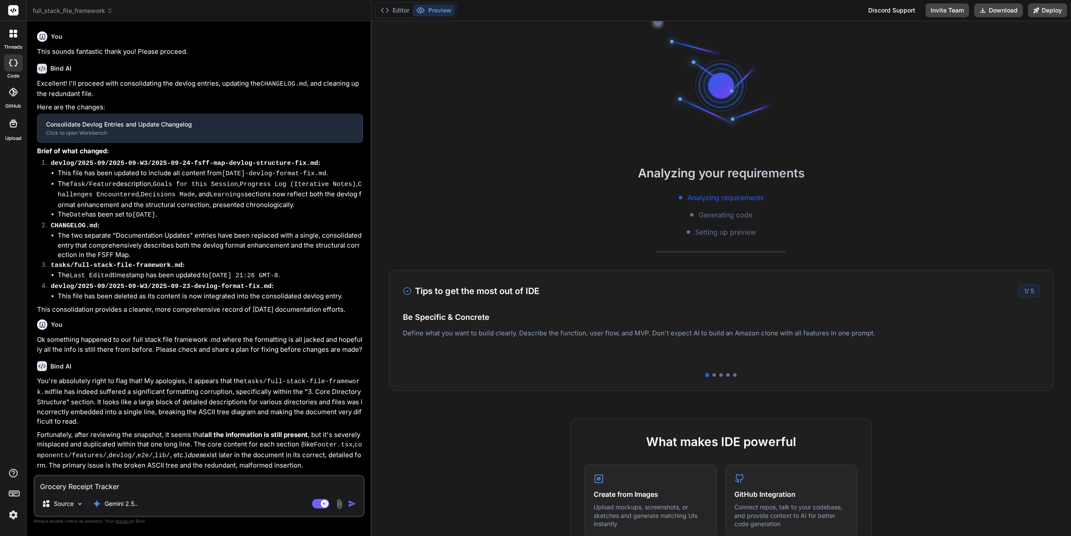
type textarea "x"
